Goal: Task Accomplishment & Management: Use online tool/utility

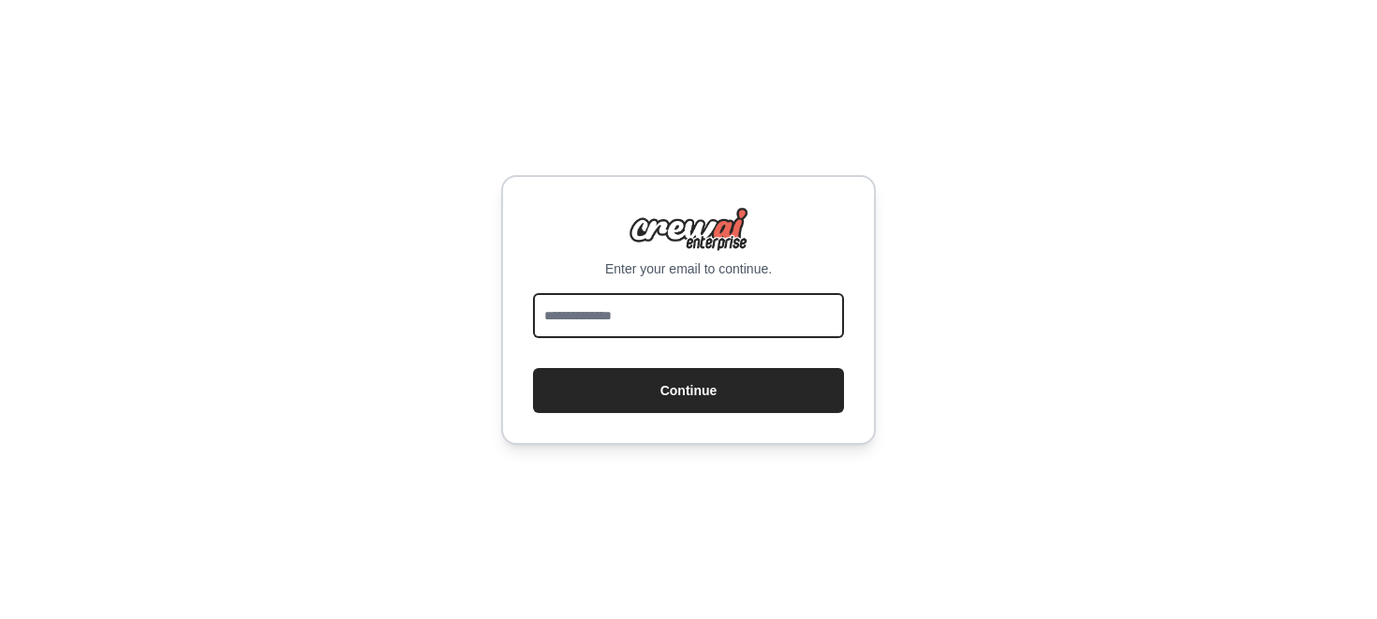
click at [616, 305] on input "email" at bounding box center [688, 315] width 311 height 45
type input "**********"
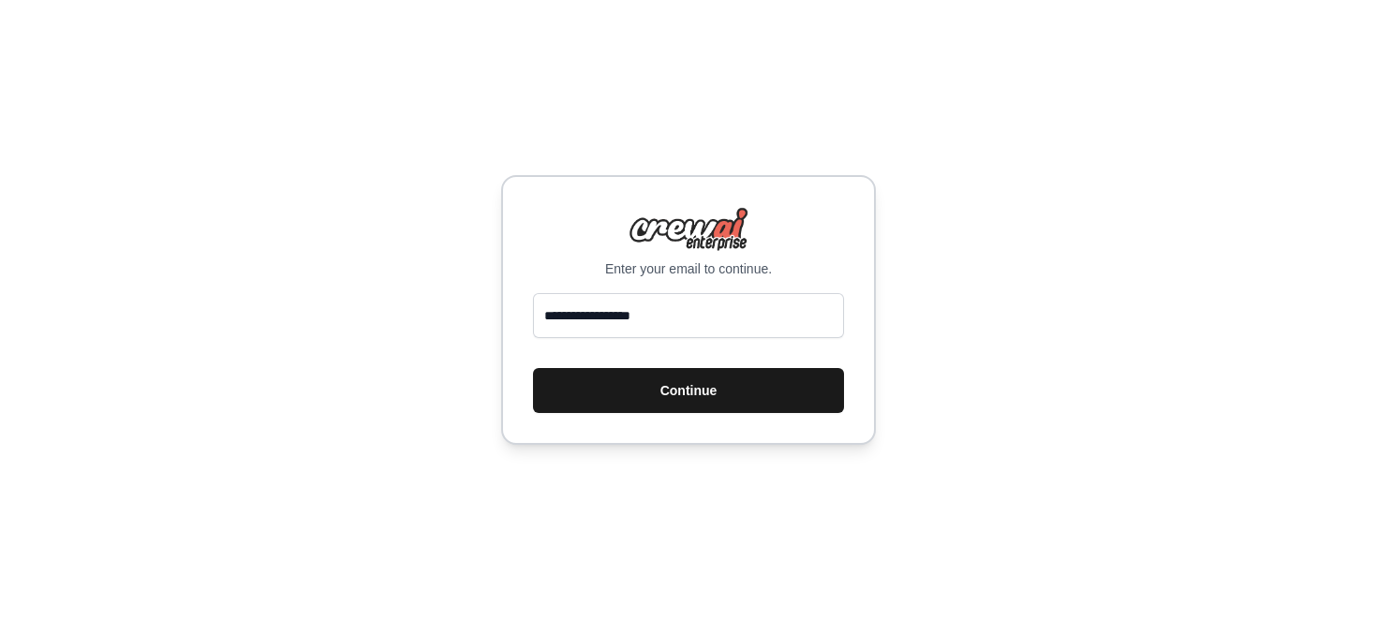
click at [629, 377] on button "Continue" at bounding box center [688, 390] width 311 height 45
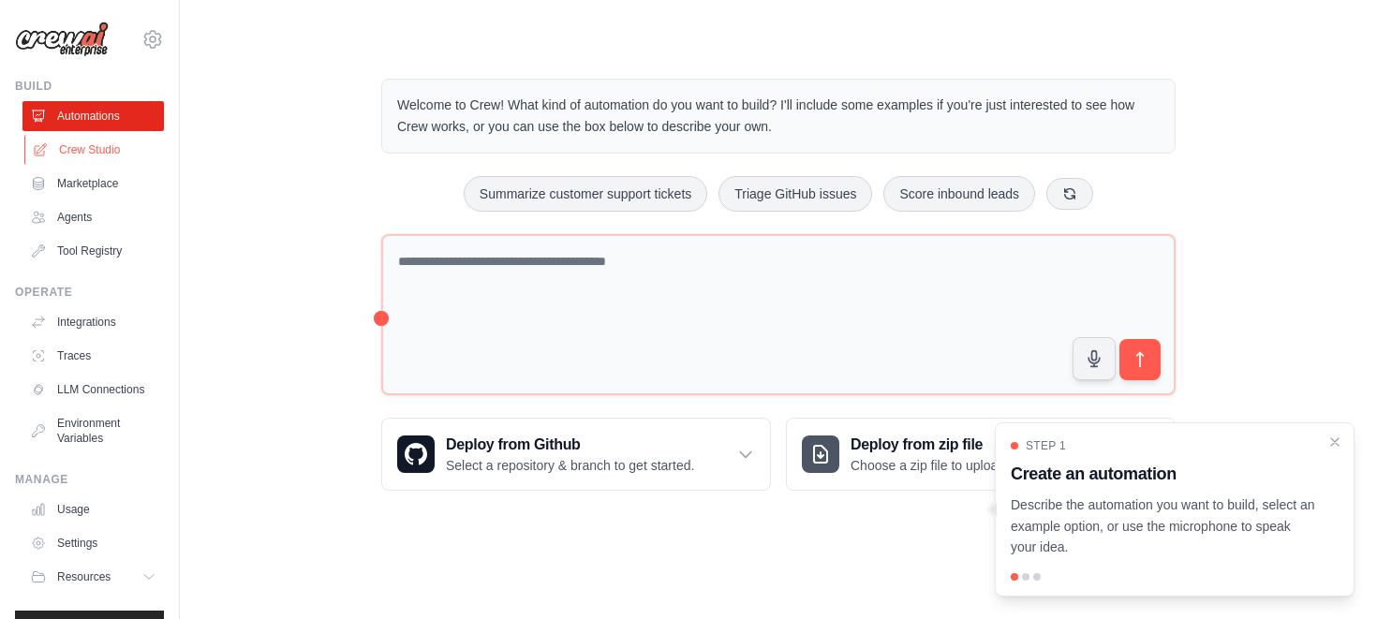
click at [137, 150] on link "Crew Studio" at bounding box center [94, 150] width 141 height 30
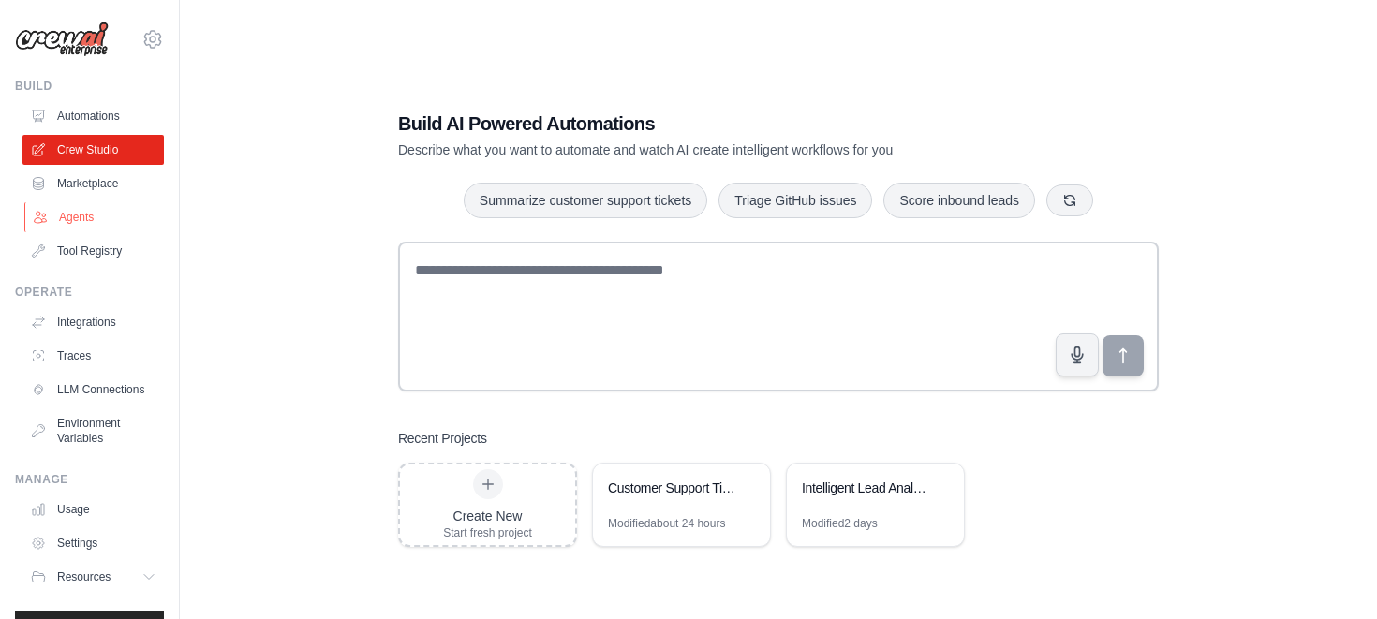
click at [74, 212] on link "Agents" at bounding box center [94, 217] width 141 height 30
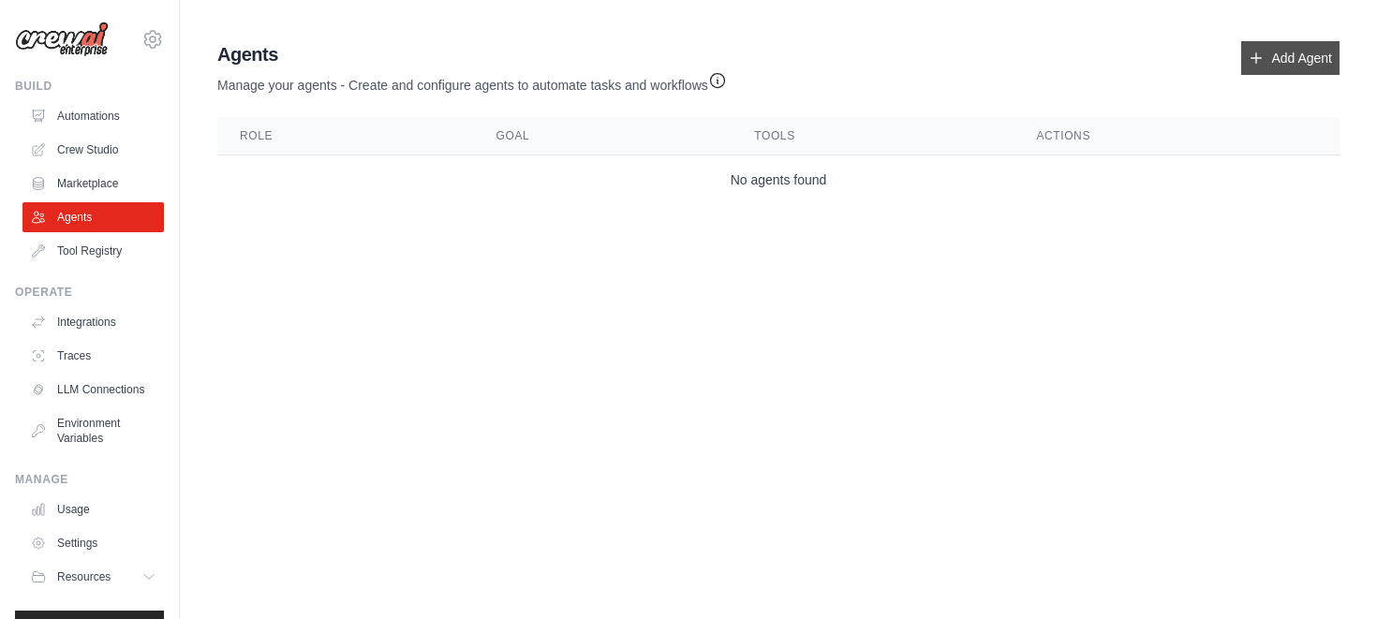
click at [1273, 55] on link "Add Agent" at bounding box center [1290, 58] width 98 height 34
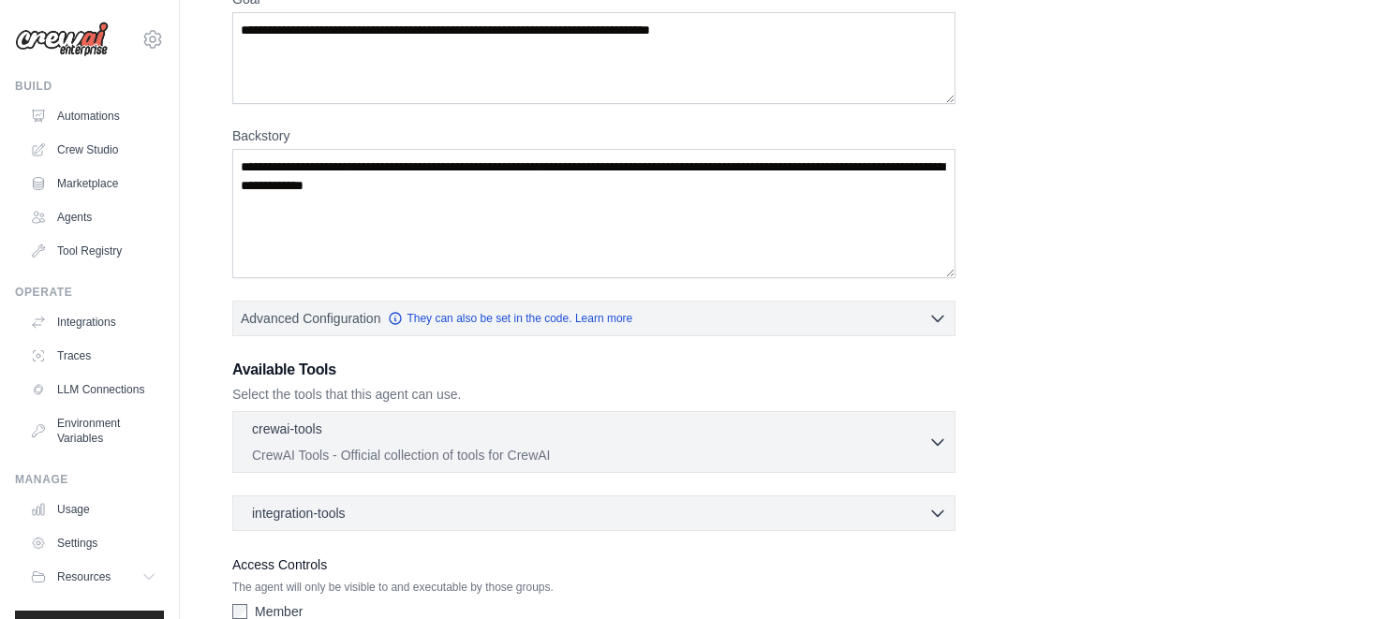
scroll to position [302, 0]
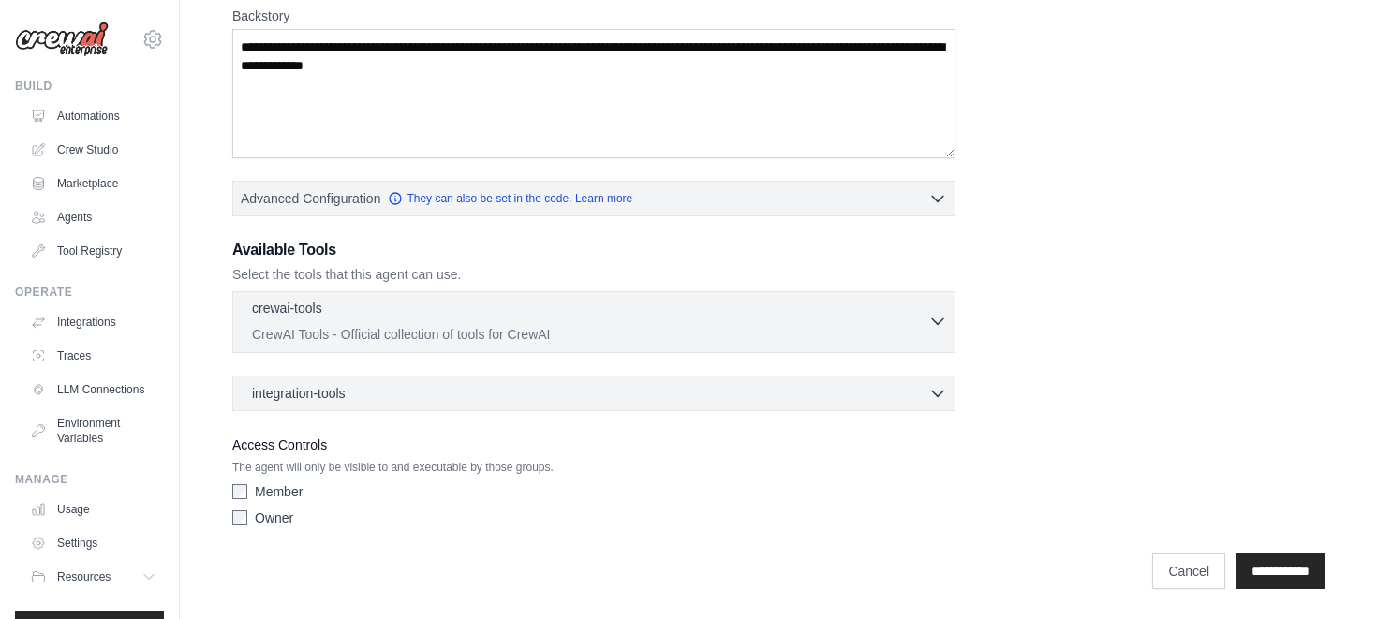
click at [641, 331] on p "CrewAI Tools - Official collection of tools for CrewAI" at bounding box center [590, 334] width 676 height 19
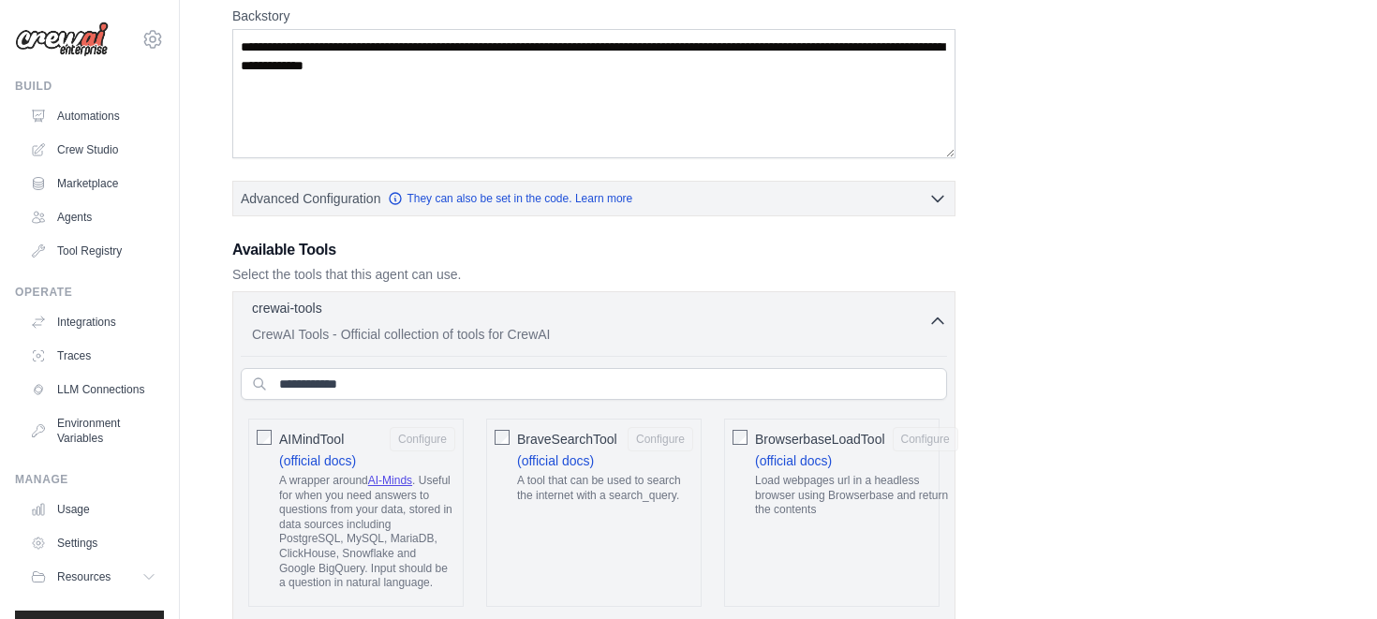
click at [639, 329] on p "CrewAI Tools - Official collection of tools for CrewAI" at bounding box center [590, 334] width 676 height 19
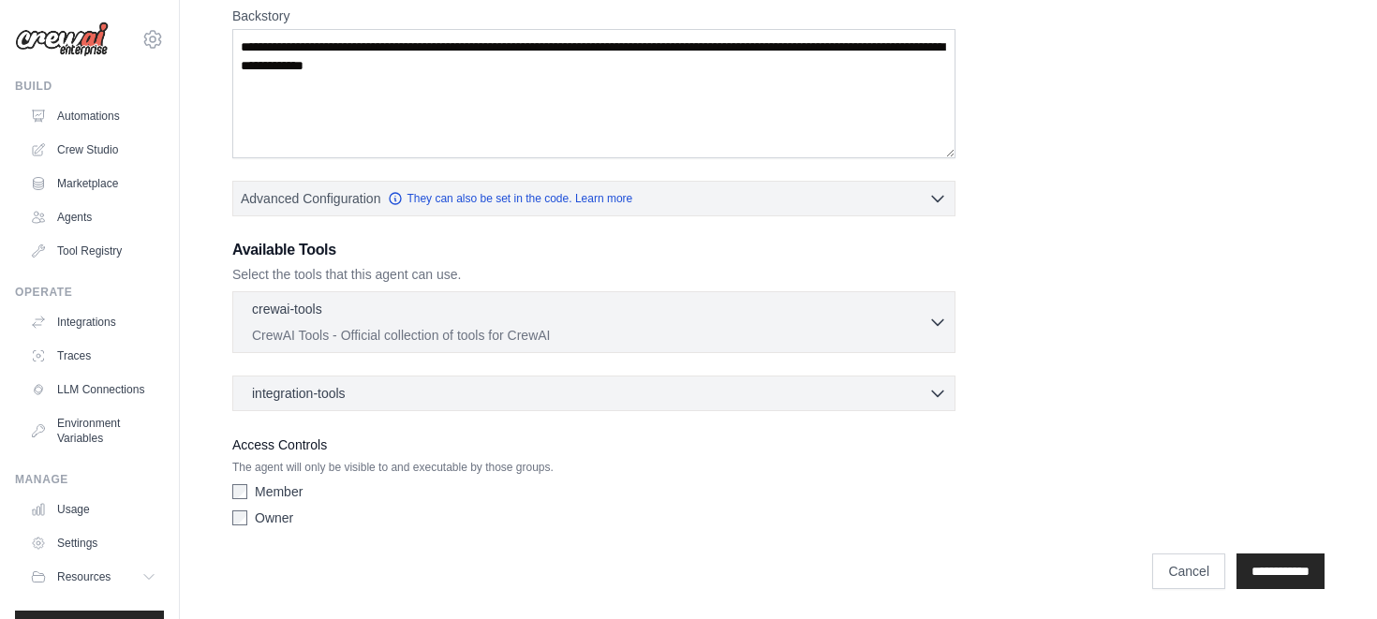
click at [599, 381] on div "integration-tools 0 selected Gmail Asana Box Salesforce" at bounding box center [593, 394] width 723 height 36
click at [555, 394] on div "integration-tools 0 selected" at bounding box center [599, 392] width 695 height 19
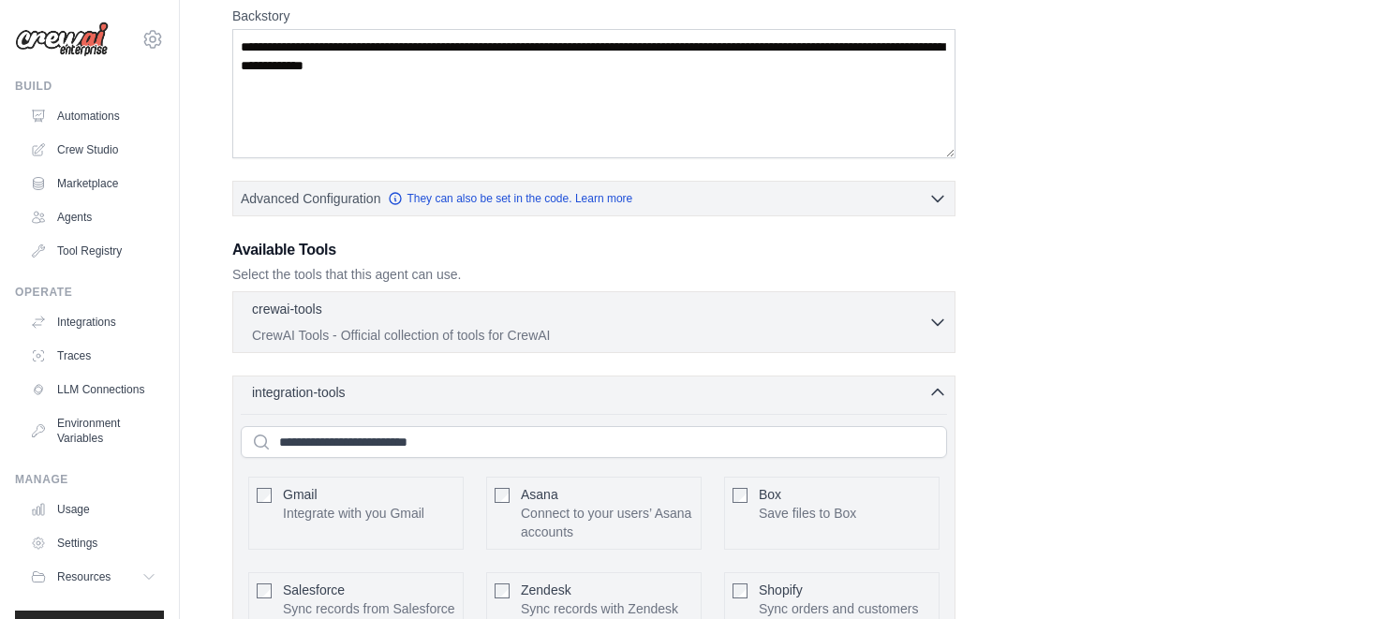
click at [555, 394] on div "integration-tools 0 selected" at bounding box center [599, 392] width 695 height 19
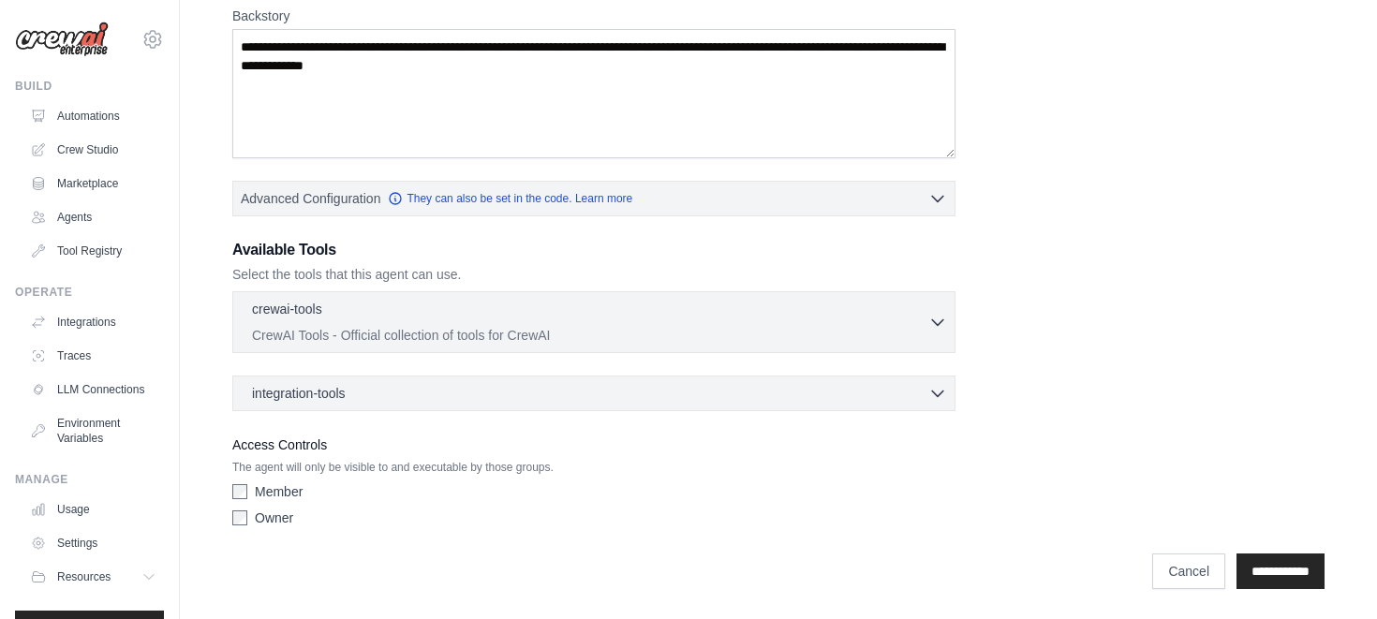
scroll to position [0, 0]
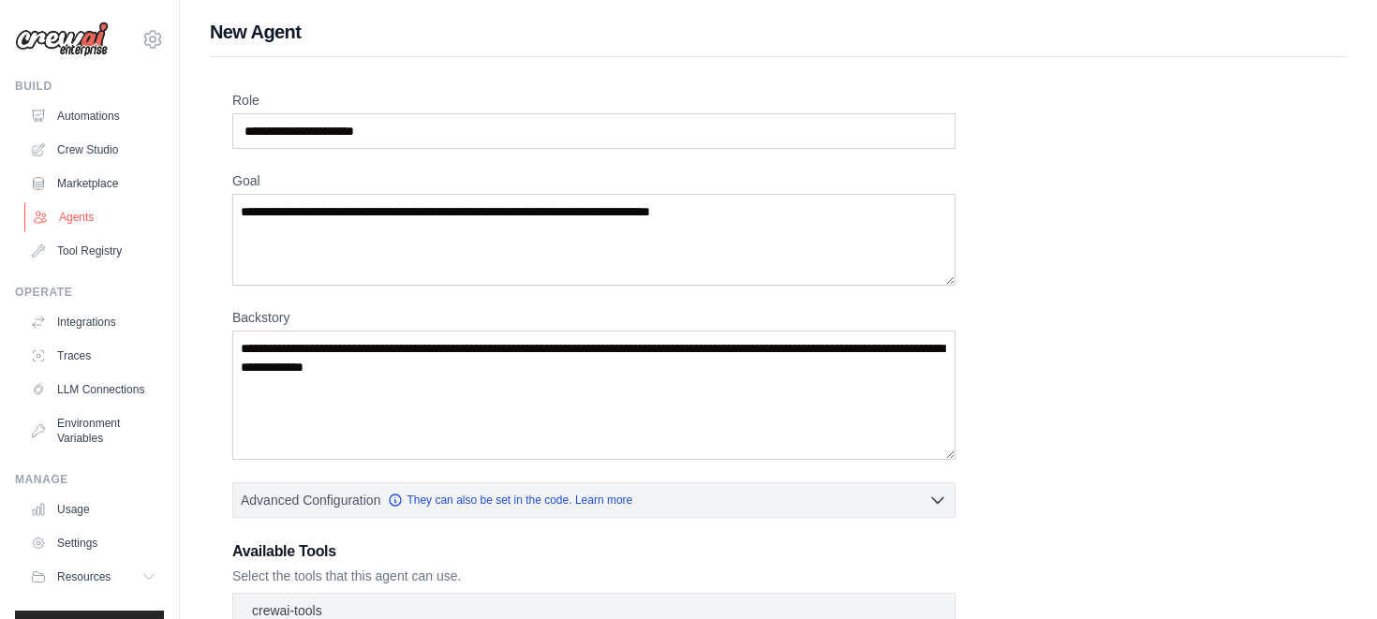
click at [76, 214] on link "Agents" at bounding box center [94, 217] width 141 height 30
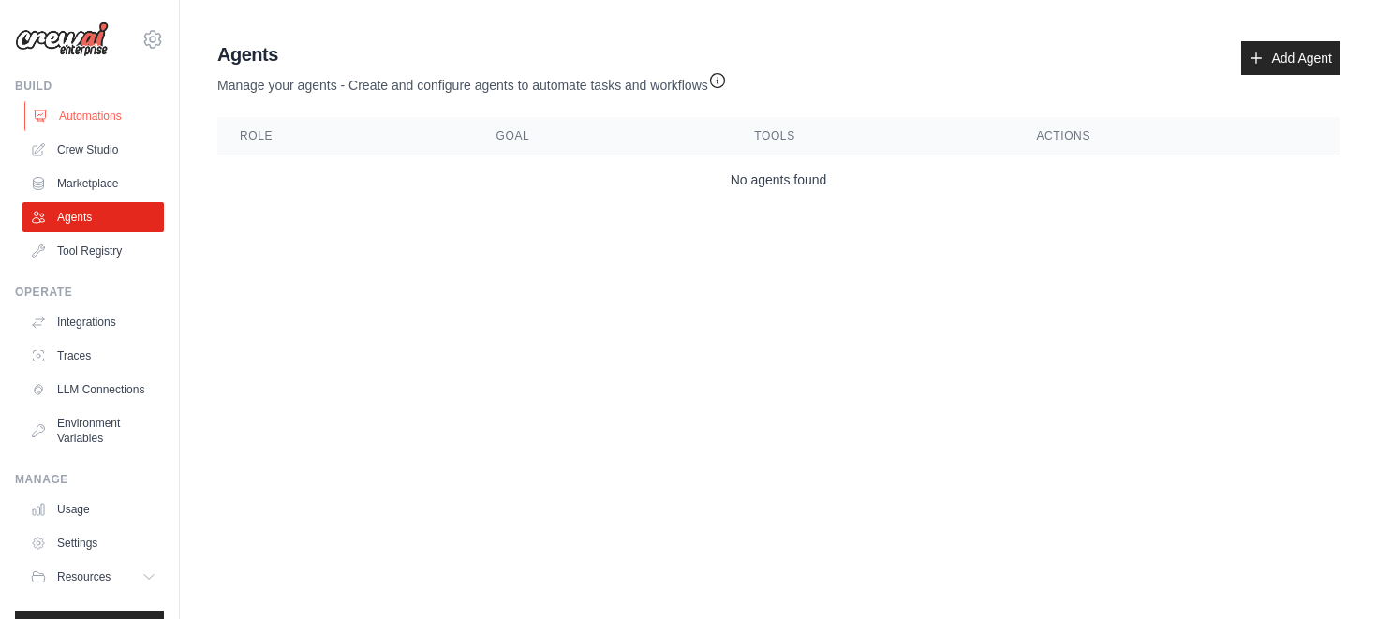
click at [99, 114] on link "Automations" at bounding box center [94, 116] width 141 height 30
